Goal: Task Accomplishment & Management: Use online tool/utility

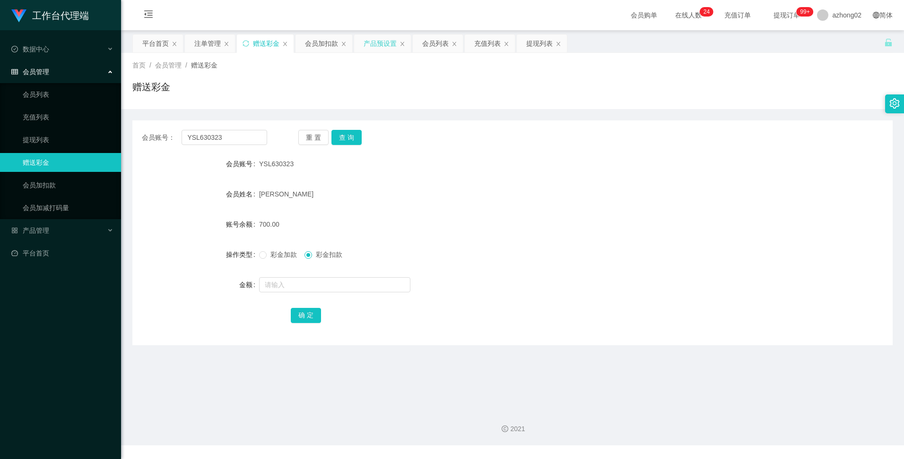
click at [288, 43] on div "产品预设置" at bounding box center [379, 43] width 33 height 18
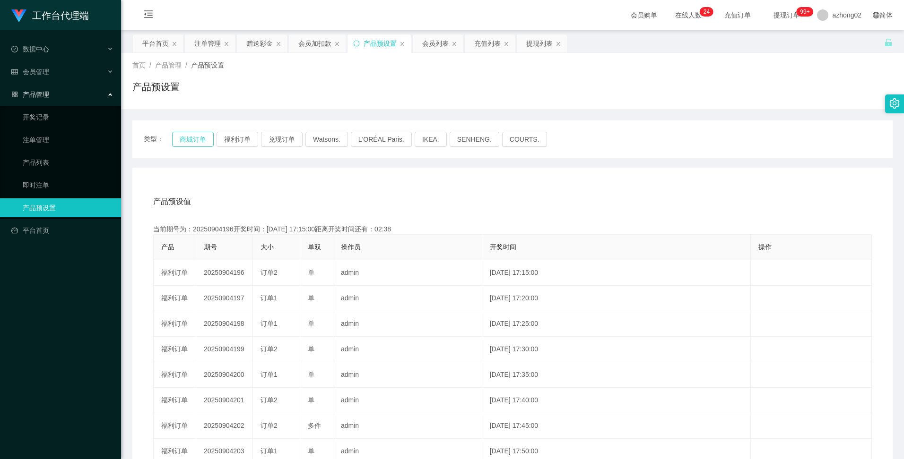
click at [189, 139] on button "商城订单" at bounding box center [193, 139] width 42 height 15
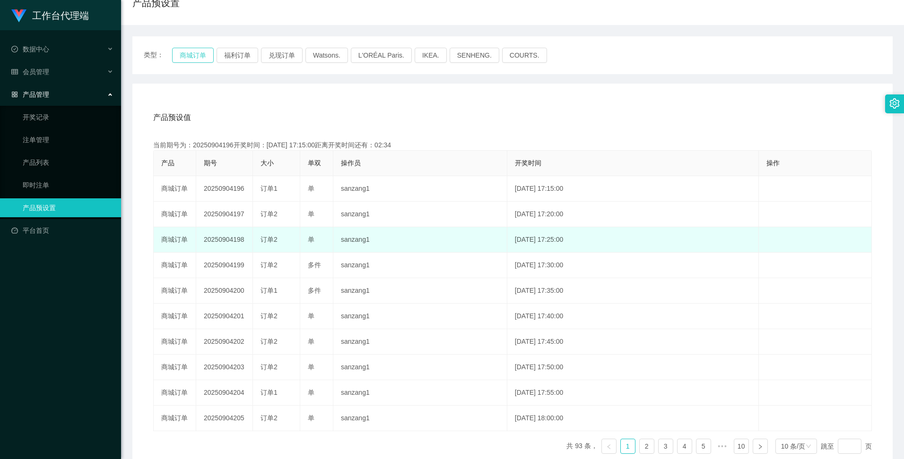
scroll to position [95, 0]
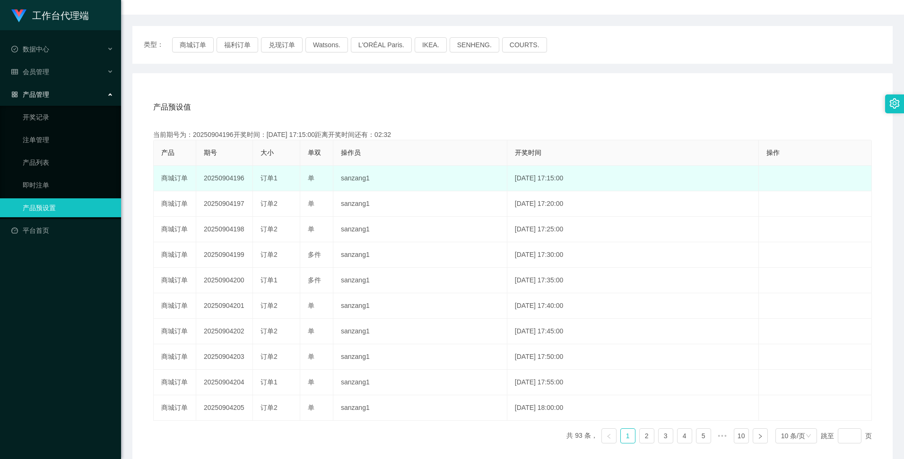
click at [217, 177] on td "20250904196" at bounding box center [224, 179] width 57 height 26
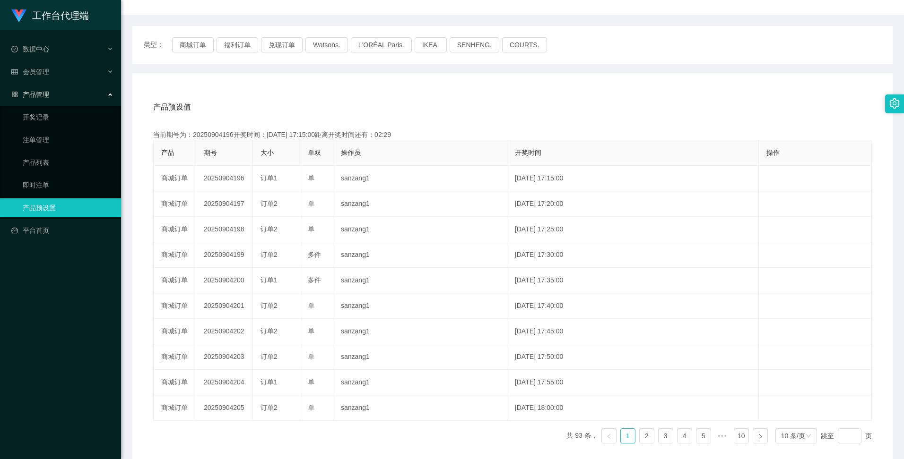
click at [288, 121] on div "产品预设值 添加期号 当前期号为：20250904196开奖时间：[DATE] 17:15:00距离开奖时间还有：02:29 产品 期号 大小 单双 操作员 …" at bounding box center [512, 272] width 737 height 357
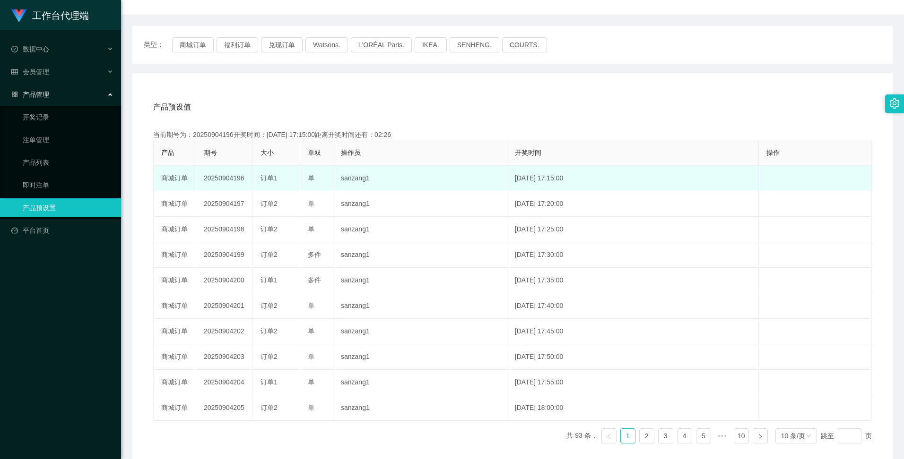
click at [227, 177] on td "20250904196" at bounding box center [224, 179] width 57 height 26
copy td "20250904196"
